Goal: Find specific page/section: Find specific page/section

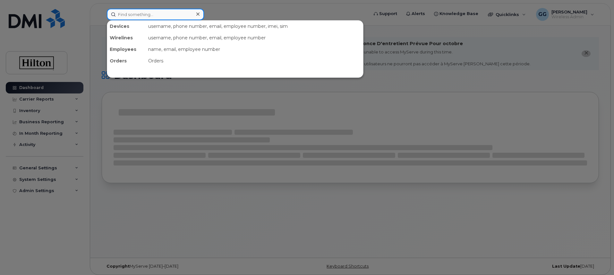
click at [130, 19] on input at bounding box center [155, 15] width 97 height 12
type input "m"
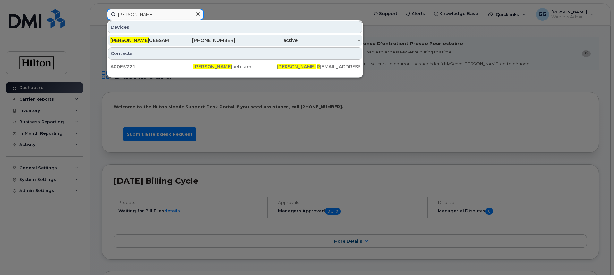
type input "[PERSON_NAME]"
click at [210, 38] on div "[PHONE_NUMBER]" at bounding box center [204, 40] width 63 height 6
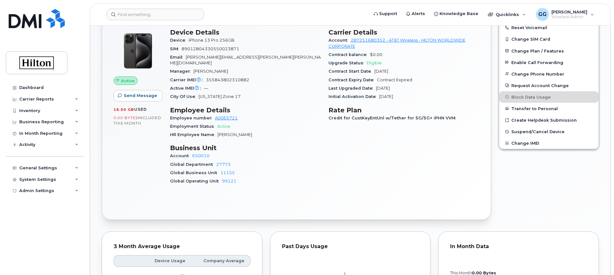
scroll to position [192, 0]
